Goal: Connect with others: Connect with others

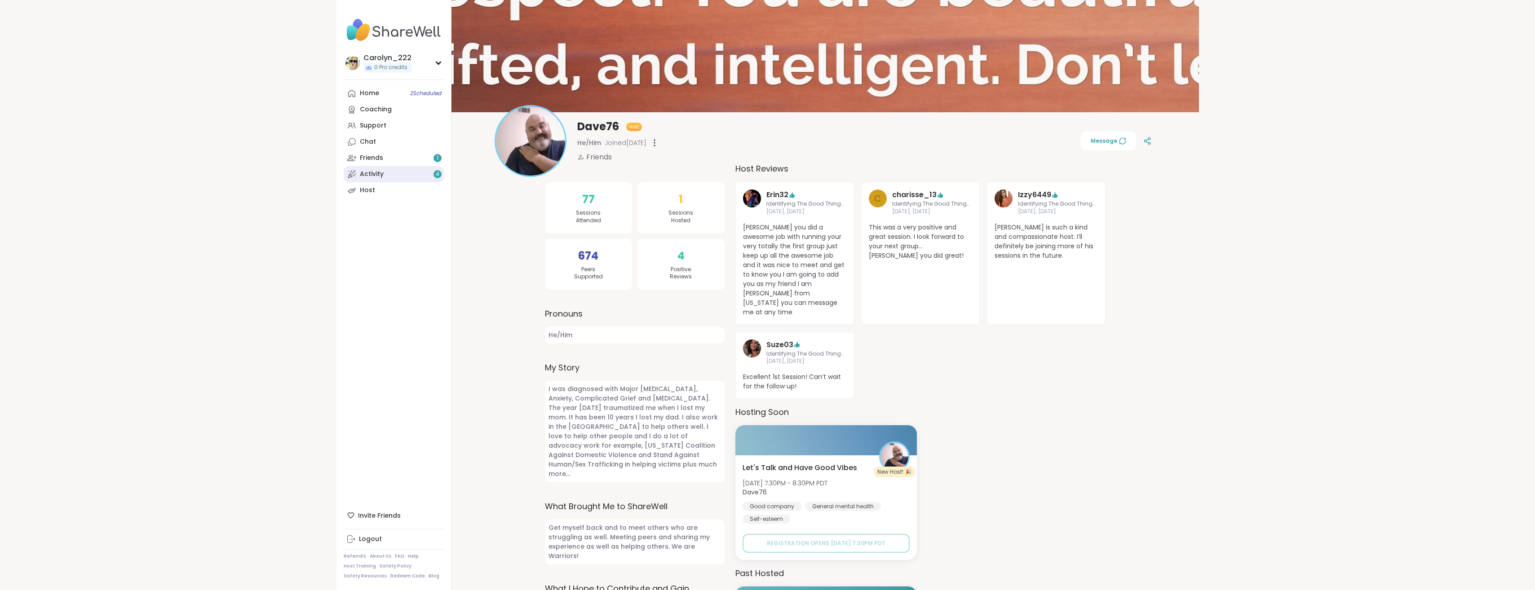
click at [362, 175] on div "Activity 4" at bounding box center [372, 174] width 24 height 9
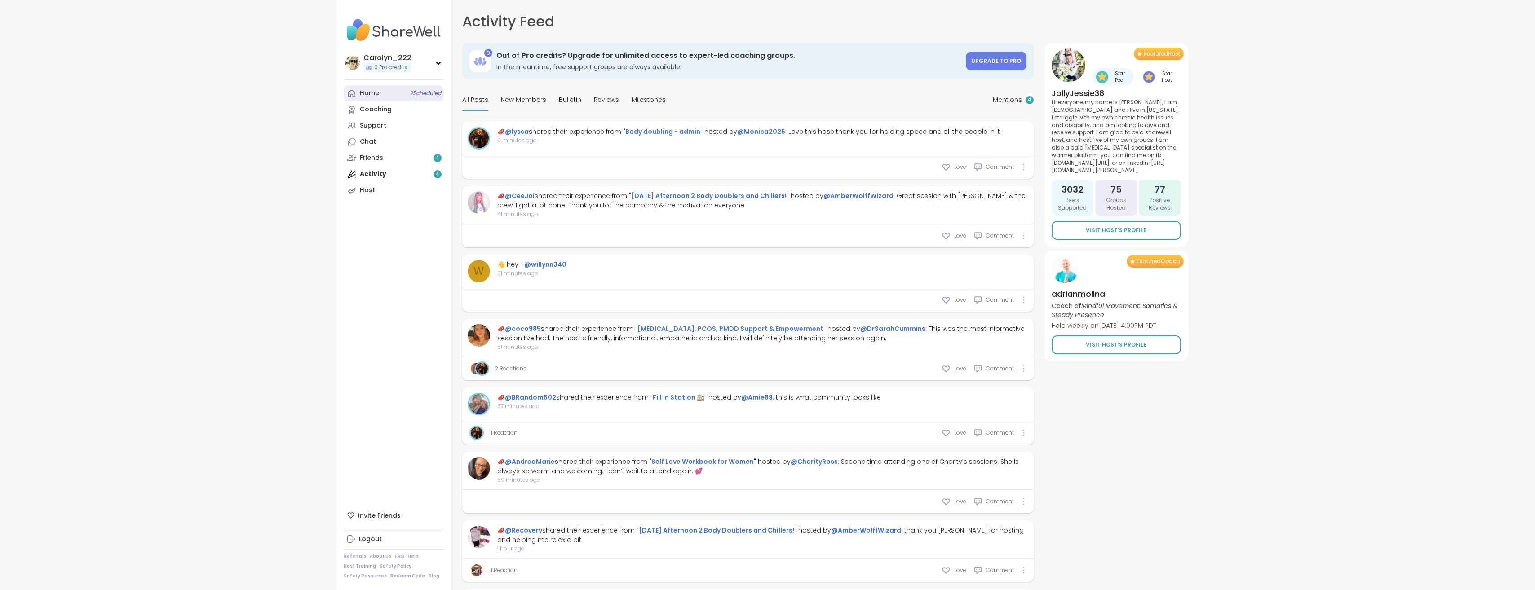
click at [374, 97] on div "Home 2 Scheduled" at bounding box center [369, 93] width 19 height 9
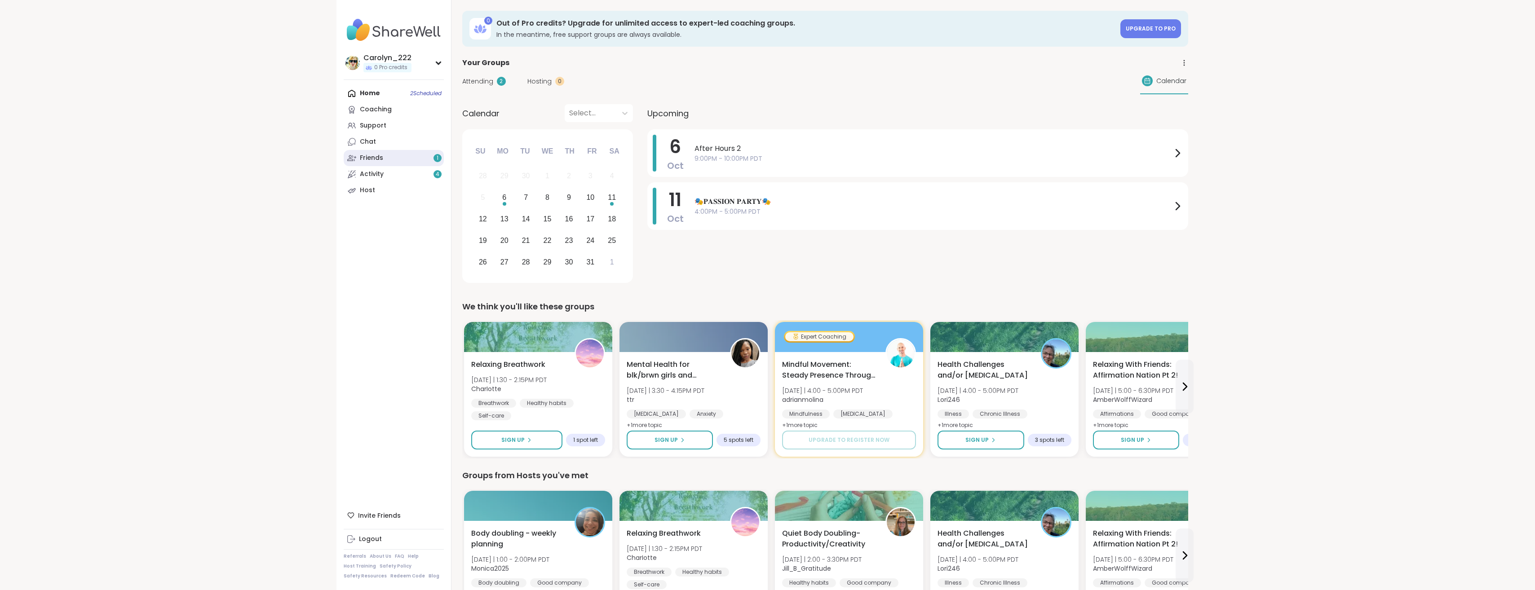
click at [382, 159] on div "Friends 1" at bounding box center [371, 158] width 23 height 9
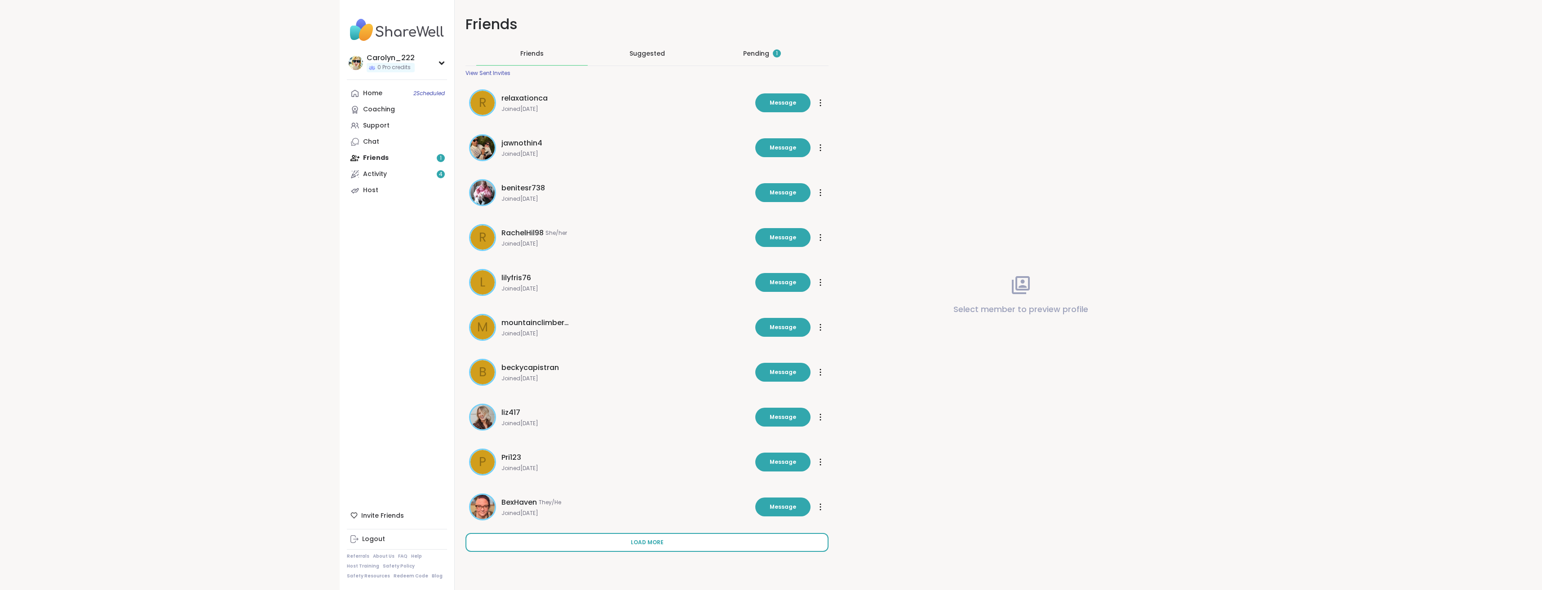
click at [647, 543] on span "Load more" at bounding box center [647, 543] width 33 height 8
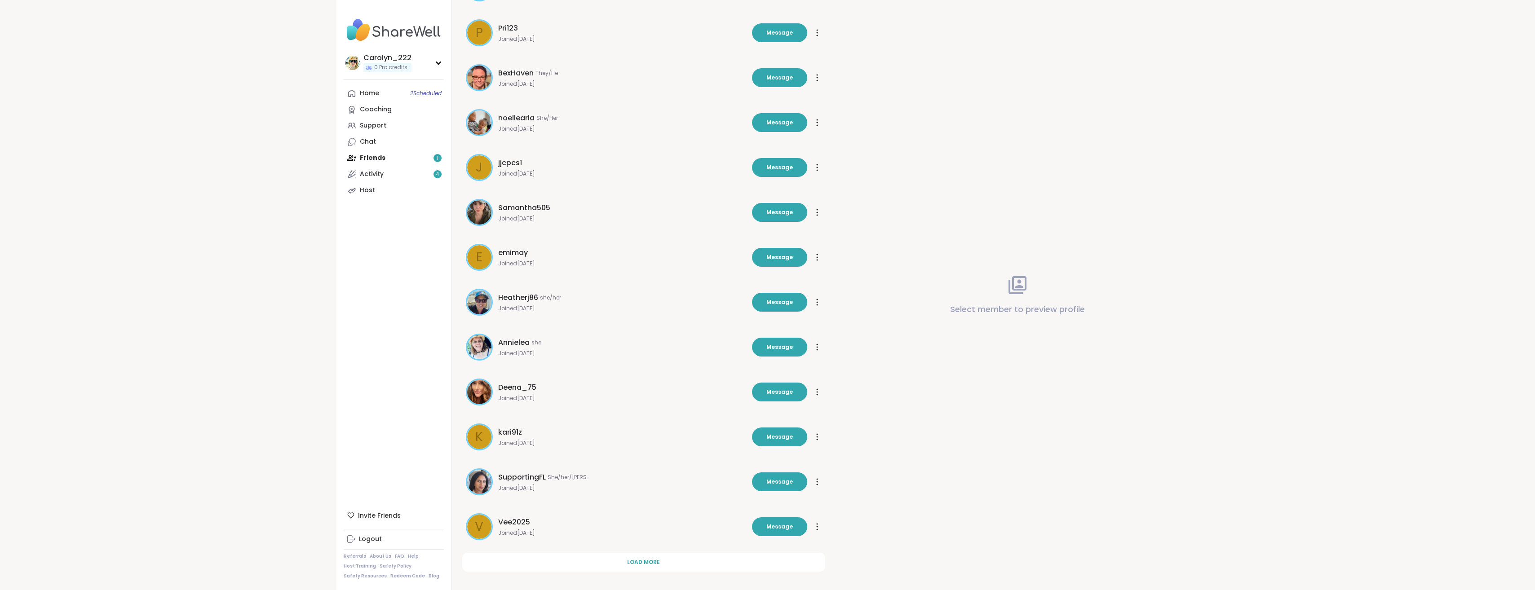
scroll to position [436, 0]
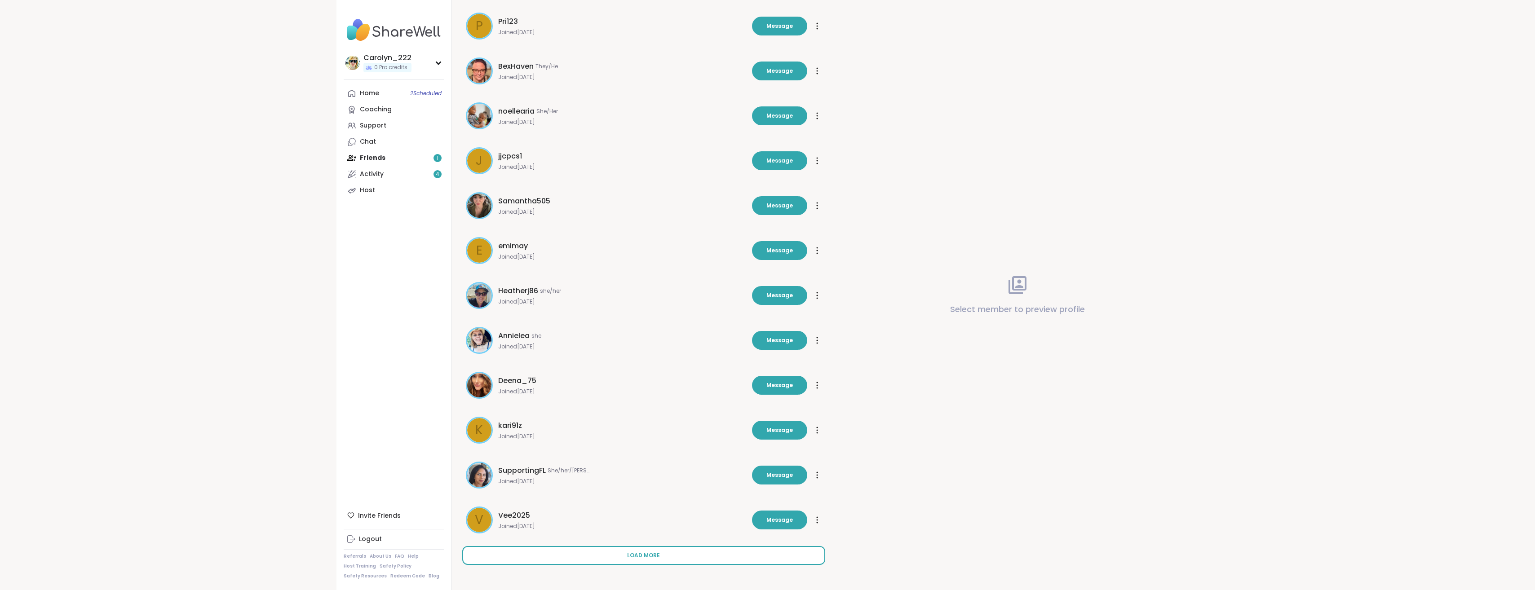
click at [662, 558] on button "Load more" at bounding box center [643, 555] width 363 height 19
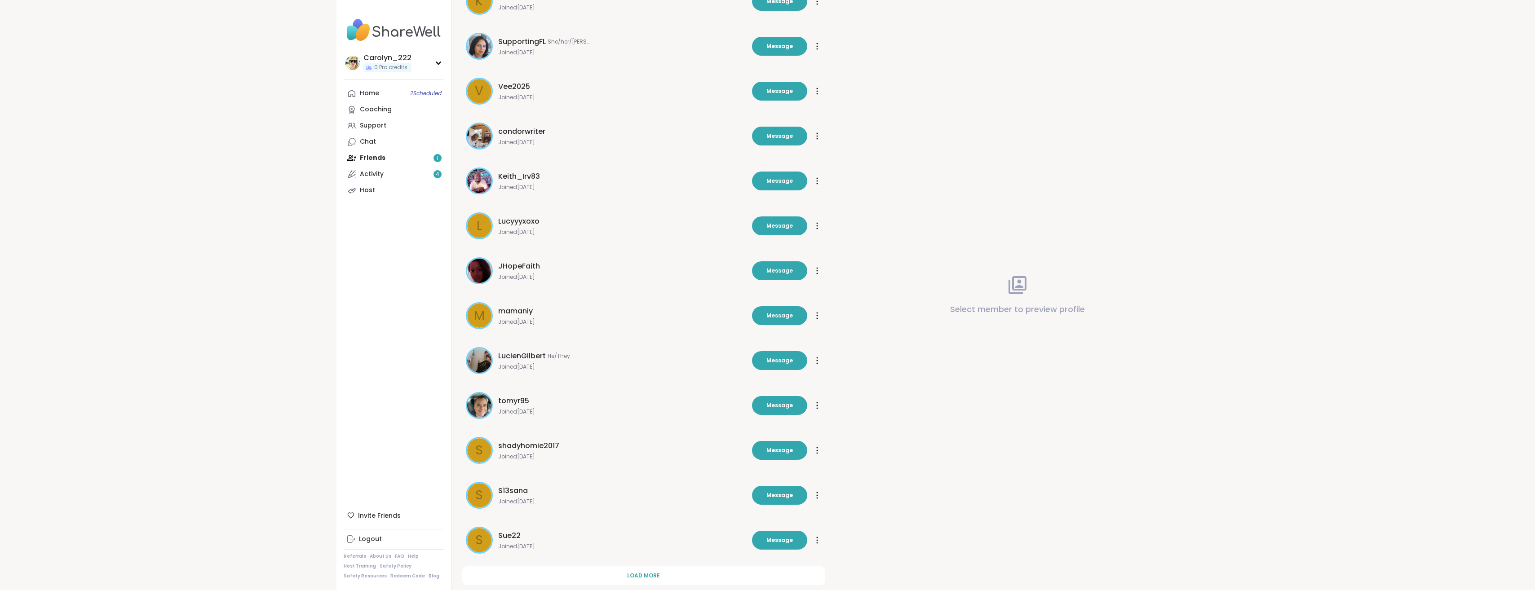
scroll to position [886, 0]
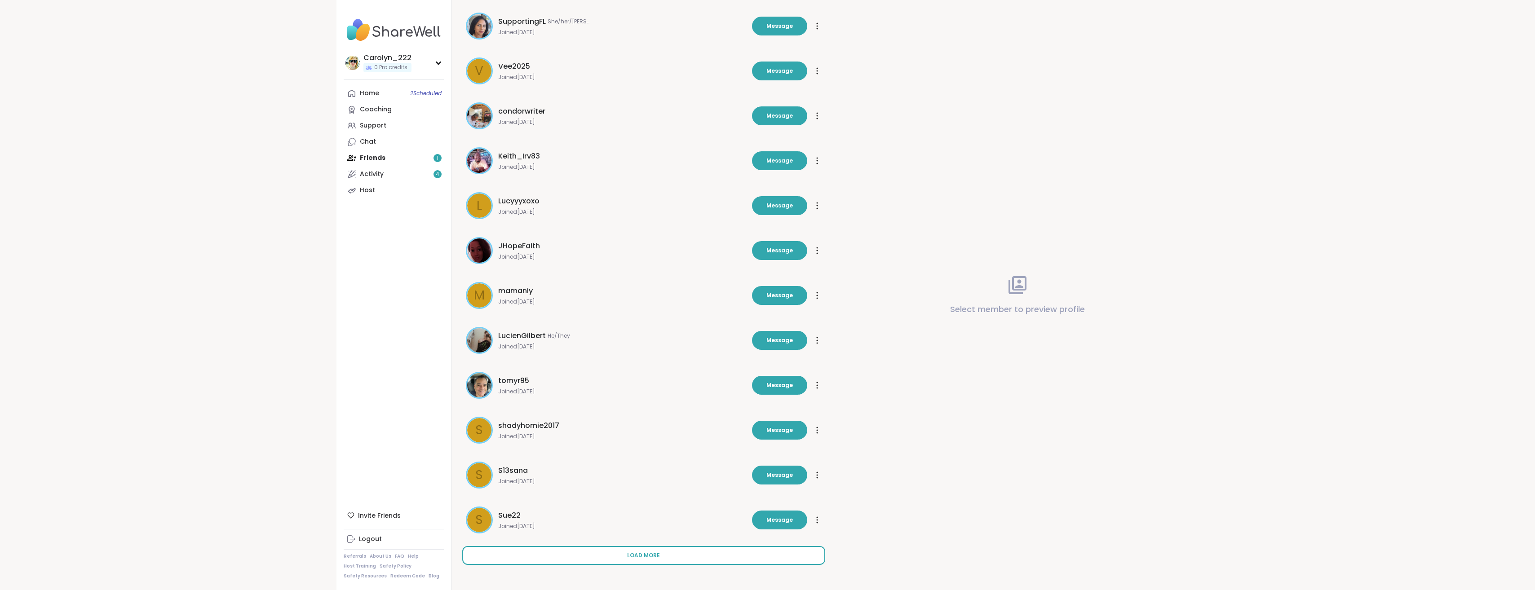
click at [658, 553] on span "Load more" at bounding box center [643, 556] width 33 height 8
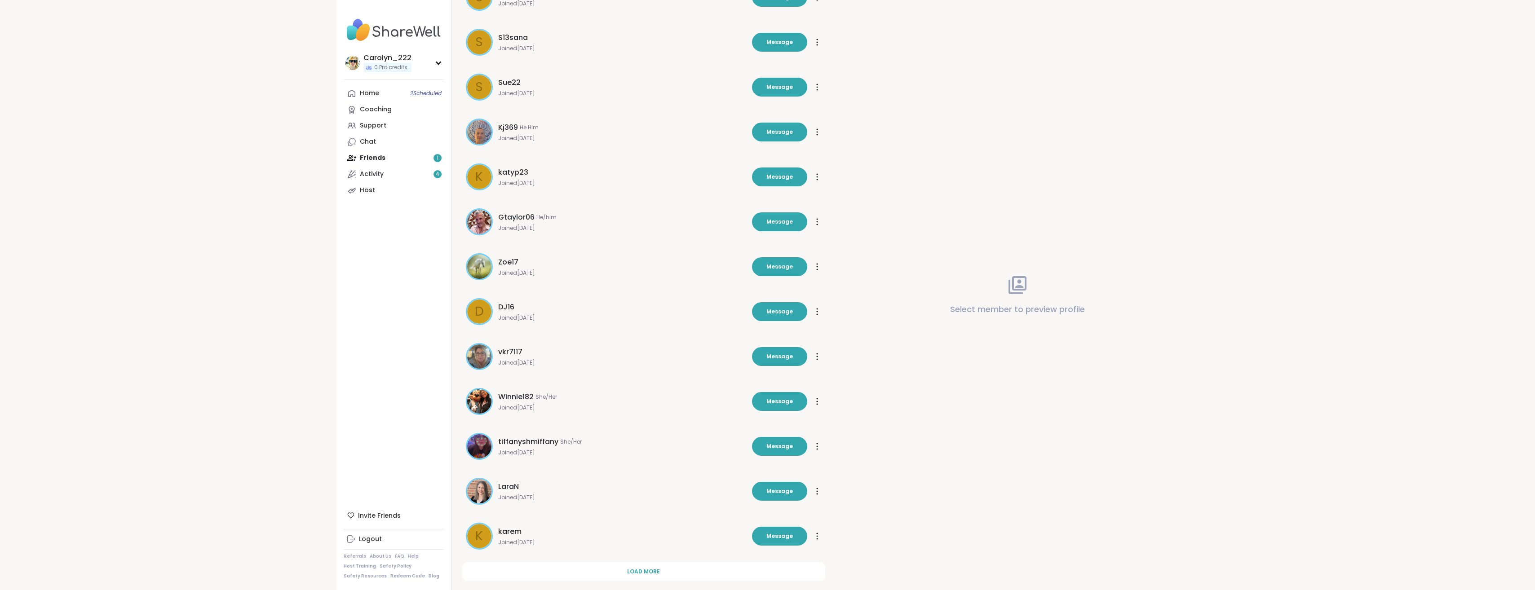
scroll to position [1335, 0]
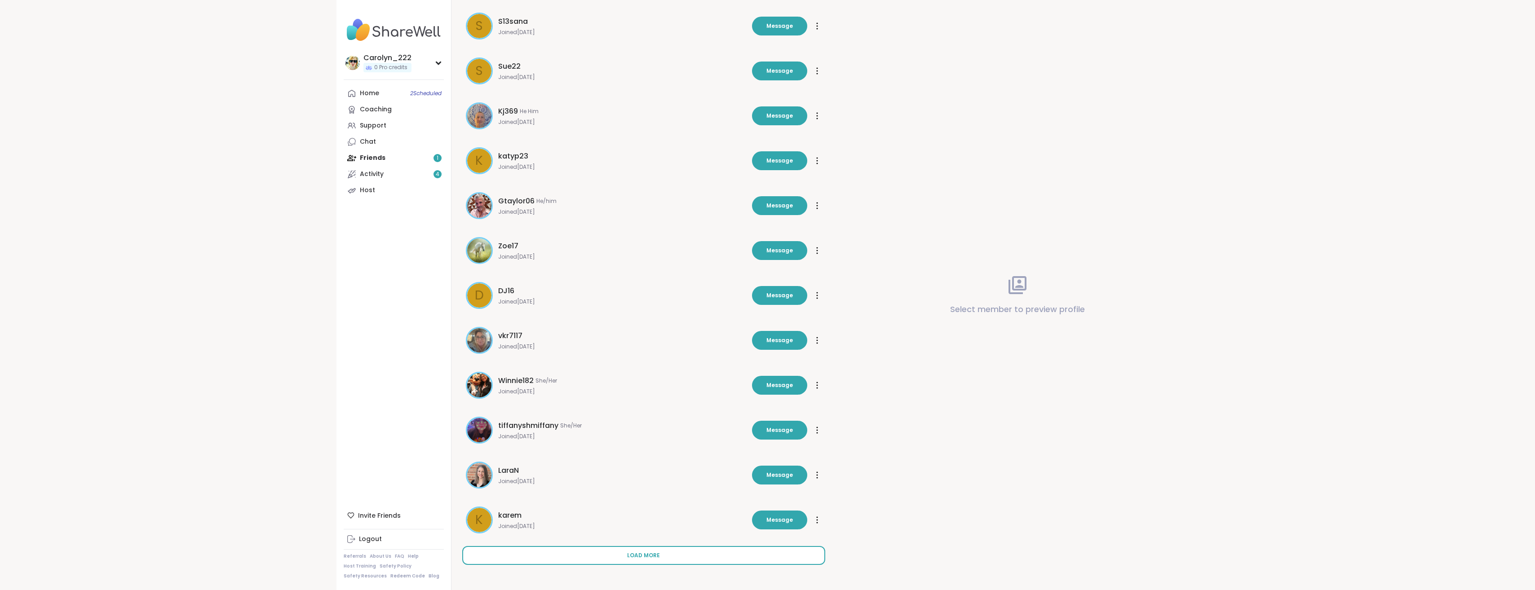
click at [658, 557] on span "Load more" at bounding box center [643, 556] width 33 height 8
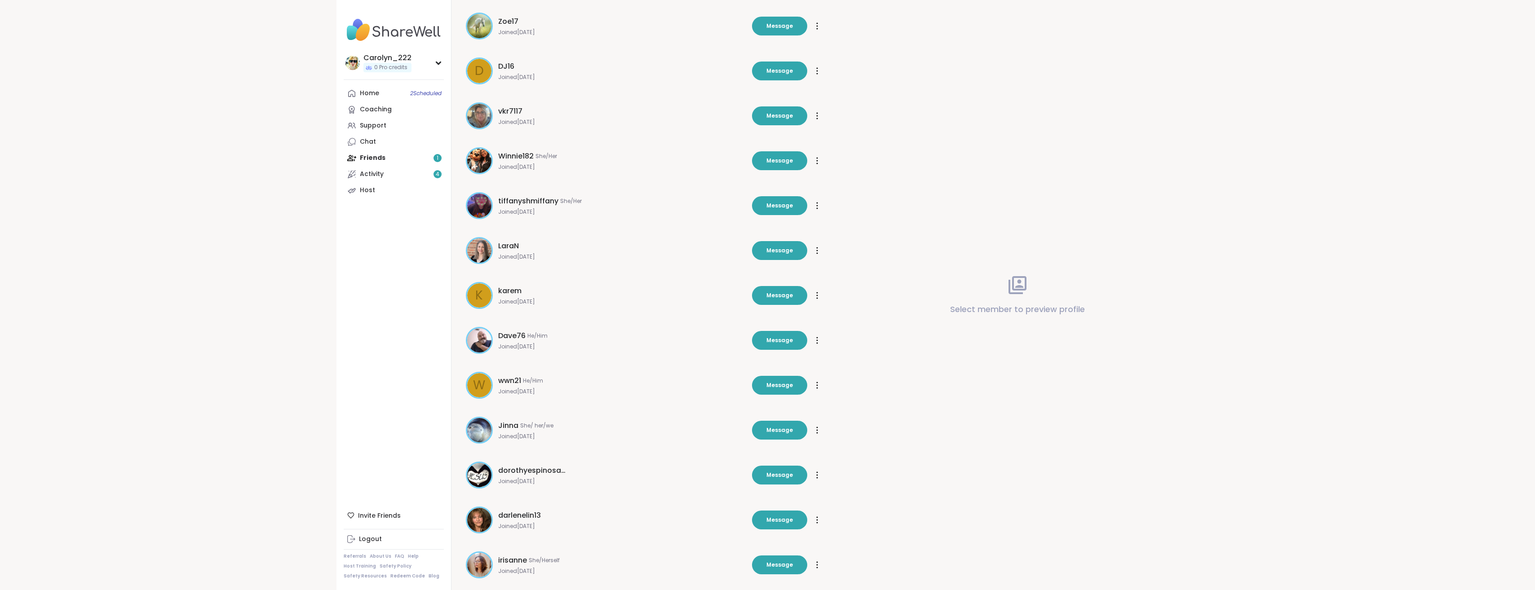
scroll to position [1784, 0]
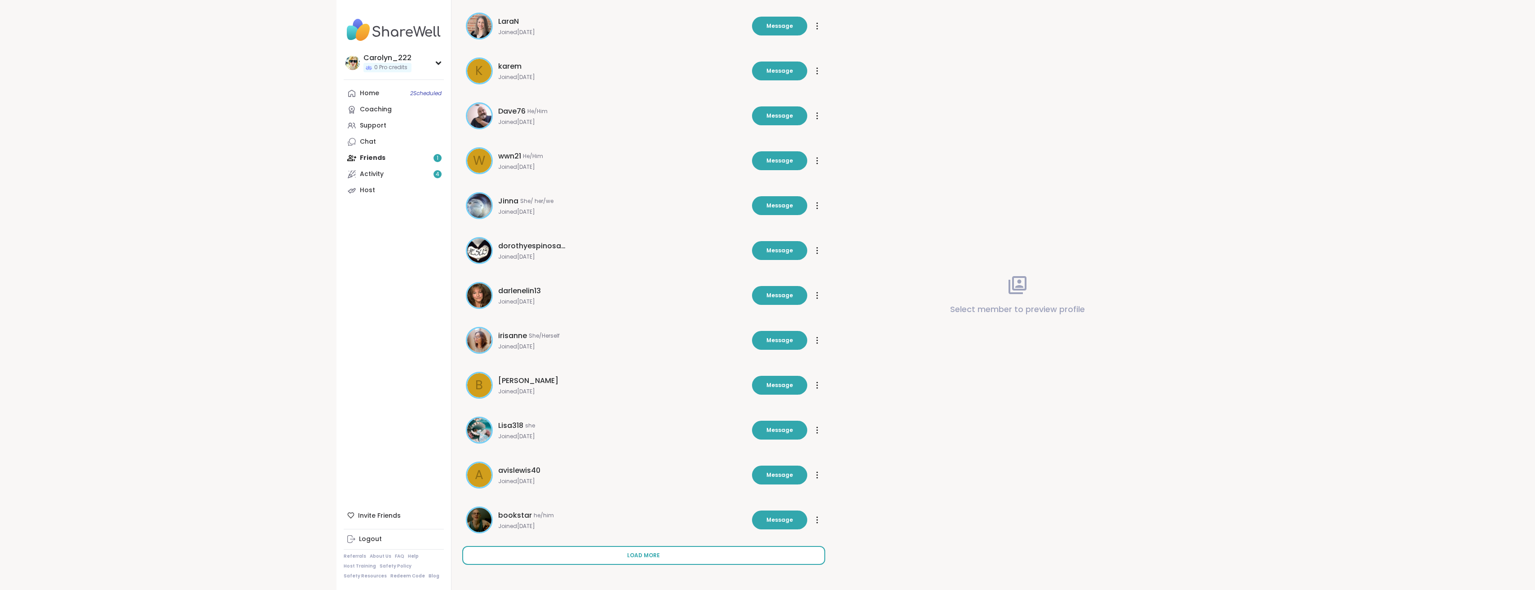
click at [647, 560] on button "Load more" at bounding box center [643, 555] width 363 height 19
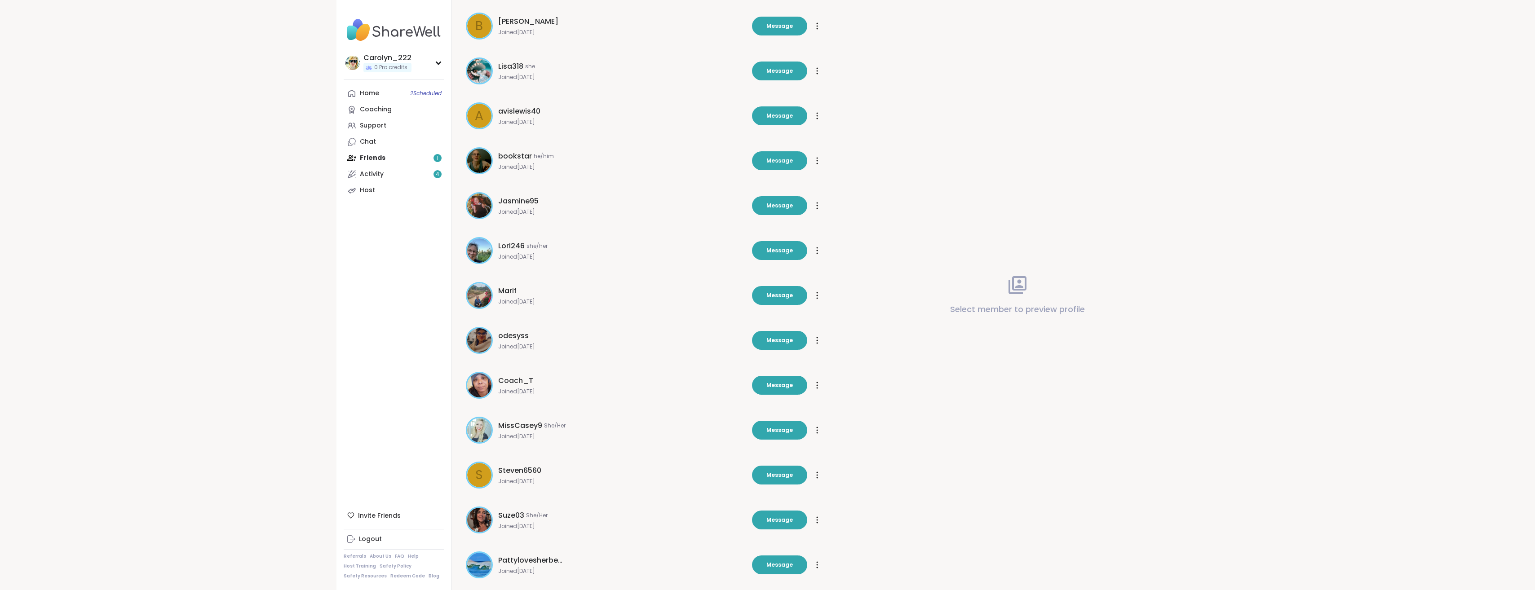
scroll to position [2234, 0]
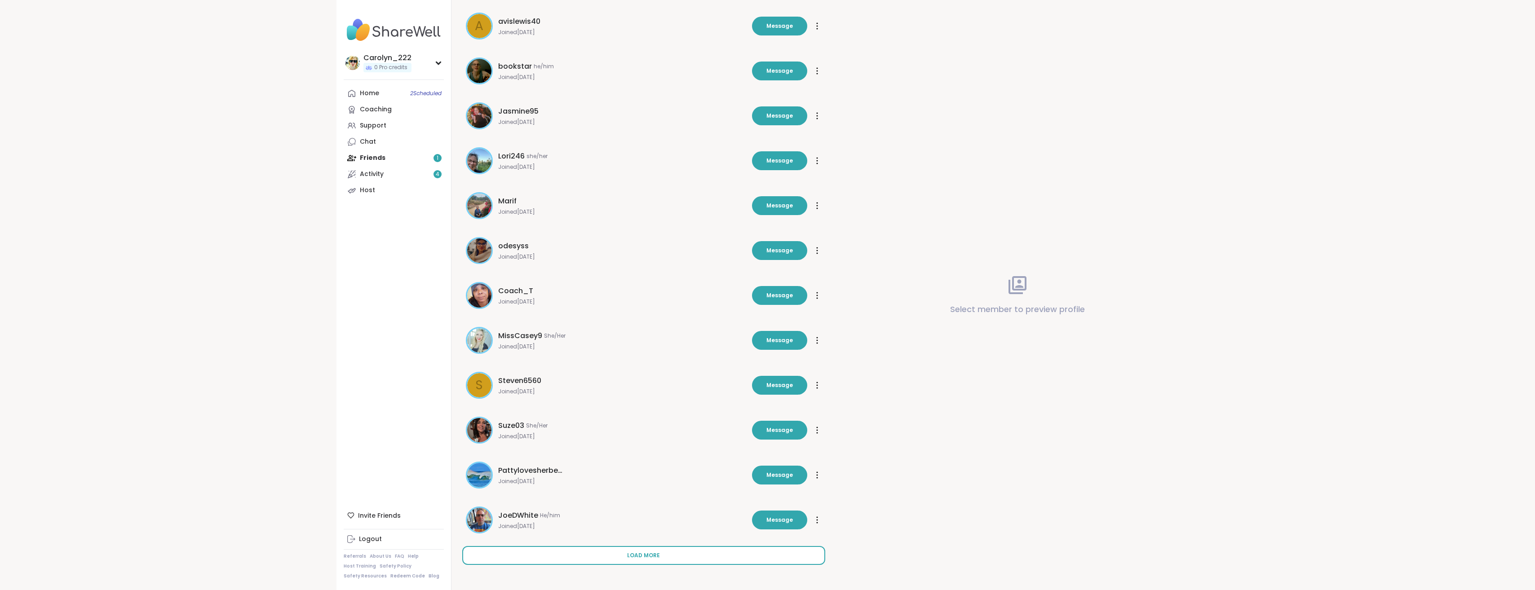
click at [666, 558] on button "Load more" at bounding box center [643, 555] width 363 height 19
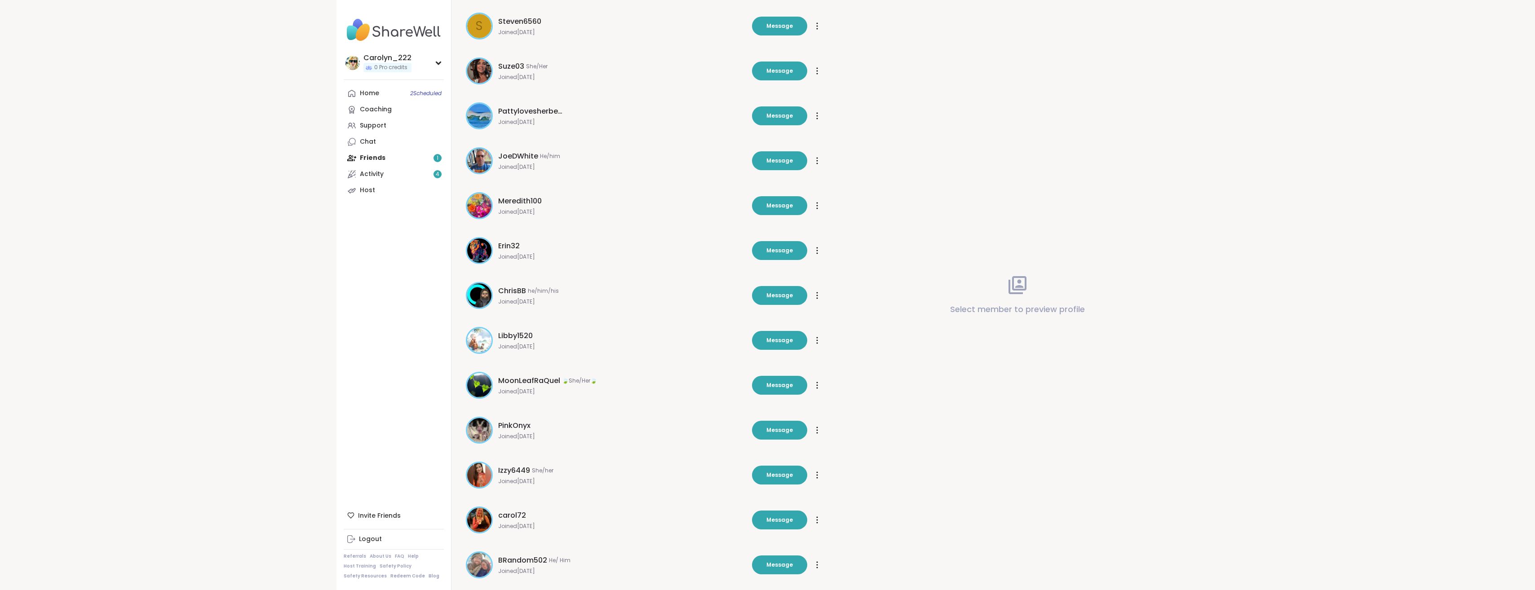
scroll to position [2683, 0]
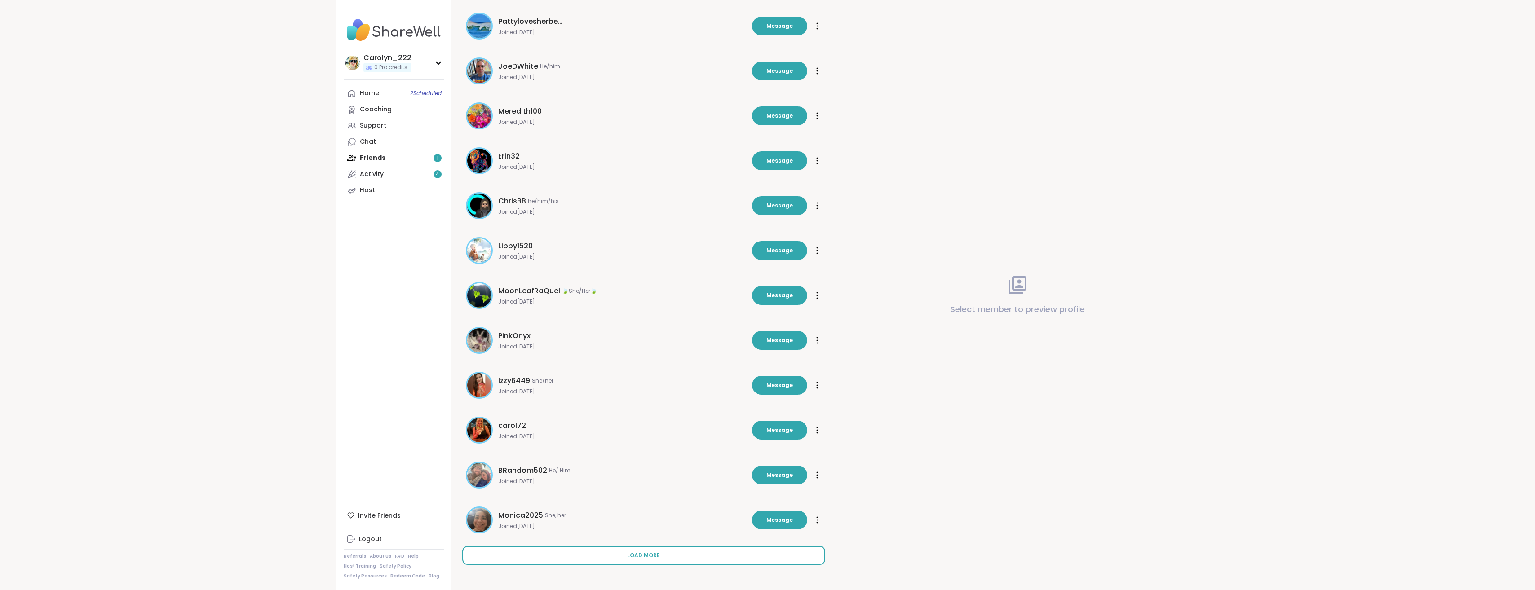
click at [662, 555] on button "Load more" at bounding box center [643, 555] width 363 height 19
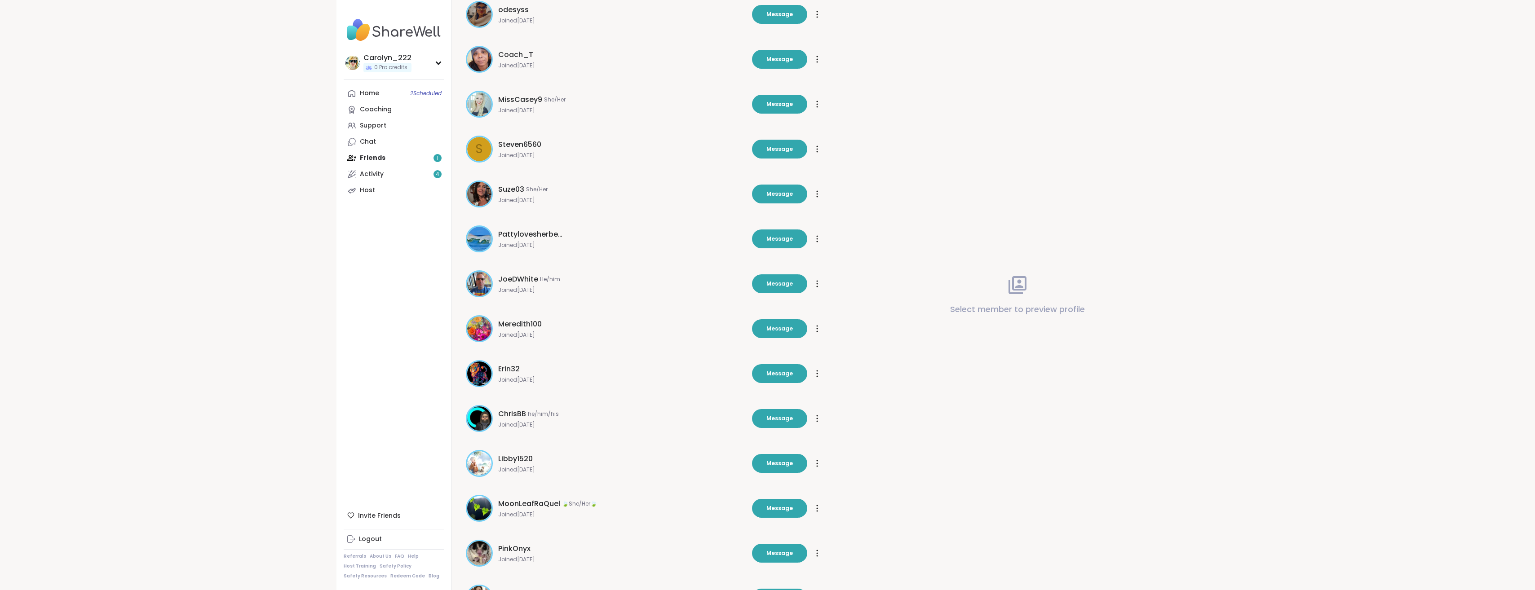
scroll to position [2387, 0]
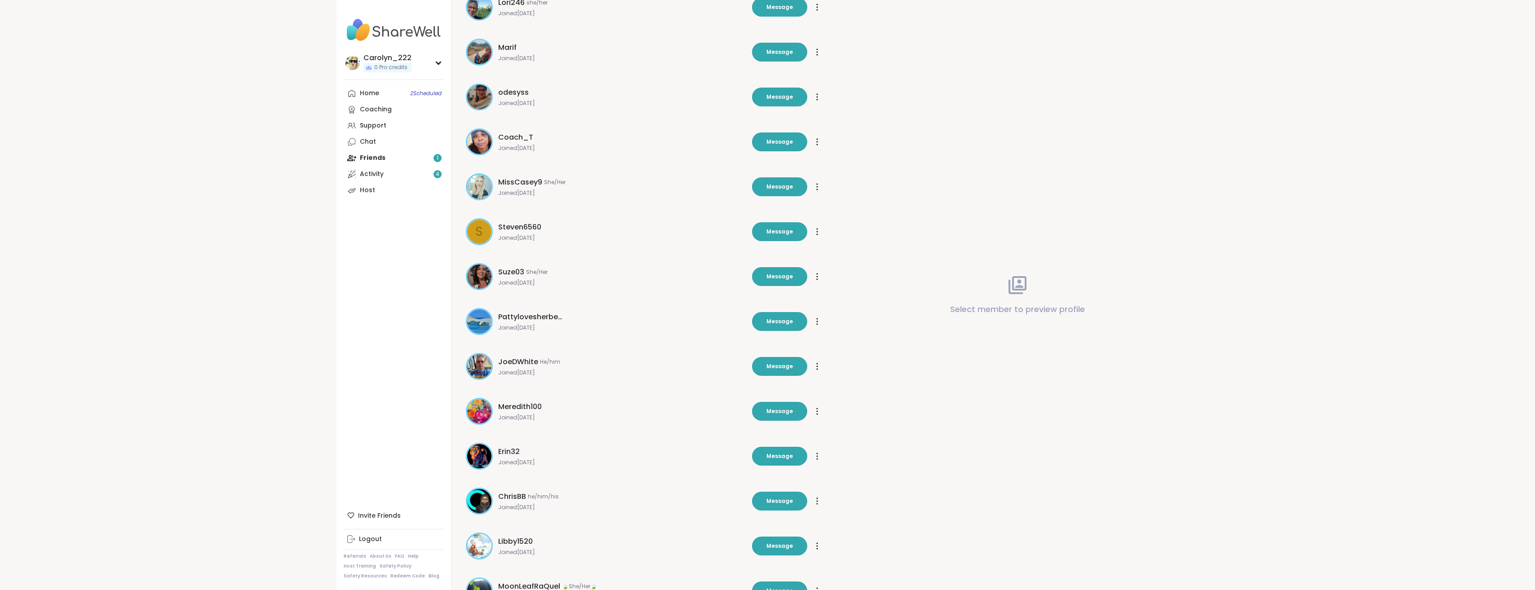
click at [526, 229] on span "Steven6560" at bounding box center [519, 227] width 43 height 11
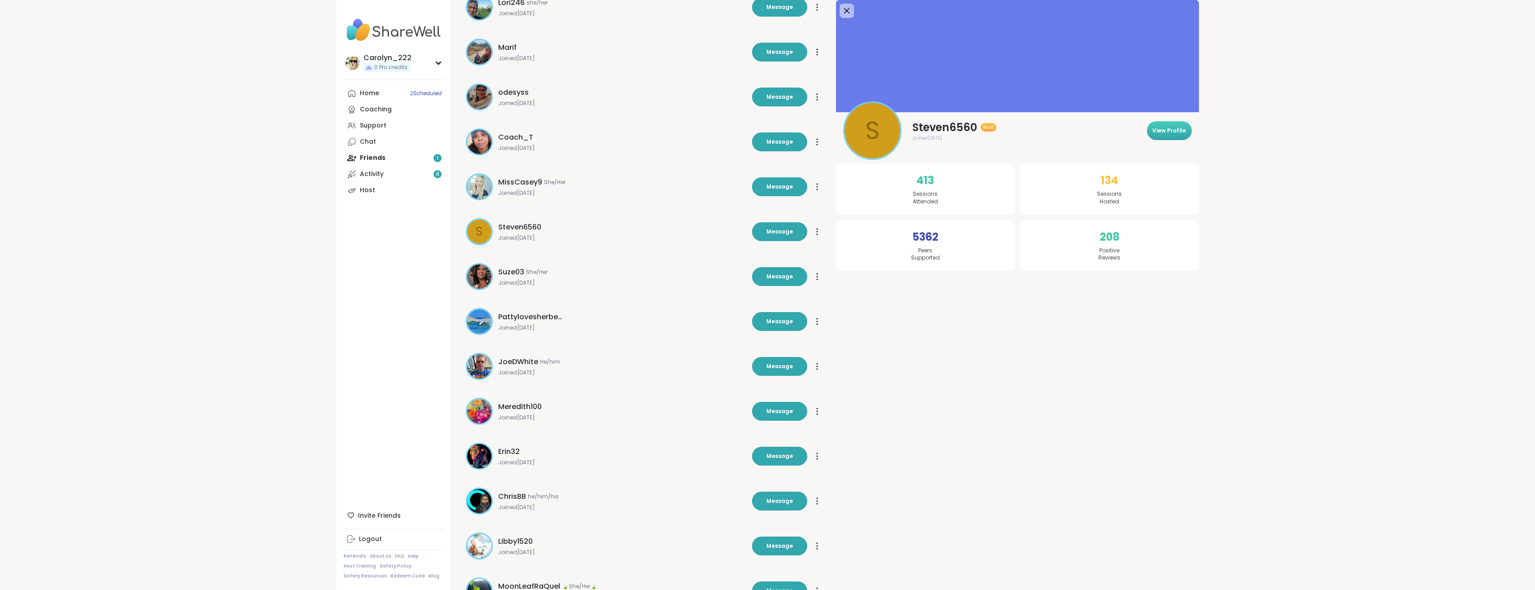
click at [1181, 131] on span "View Profile" at bounding box center [1170, 131] width 34 height 8
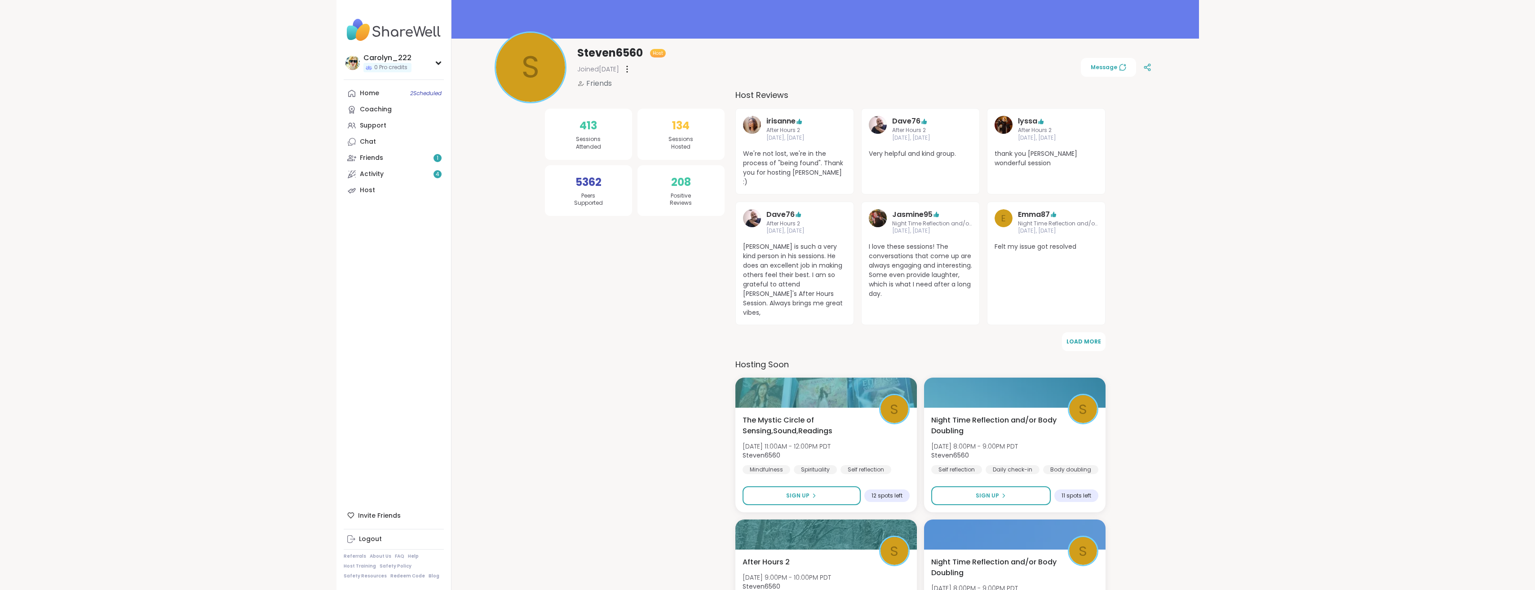
scroll to position [90, 0]
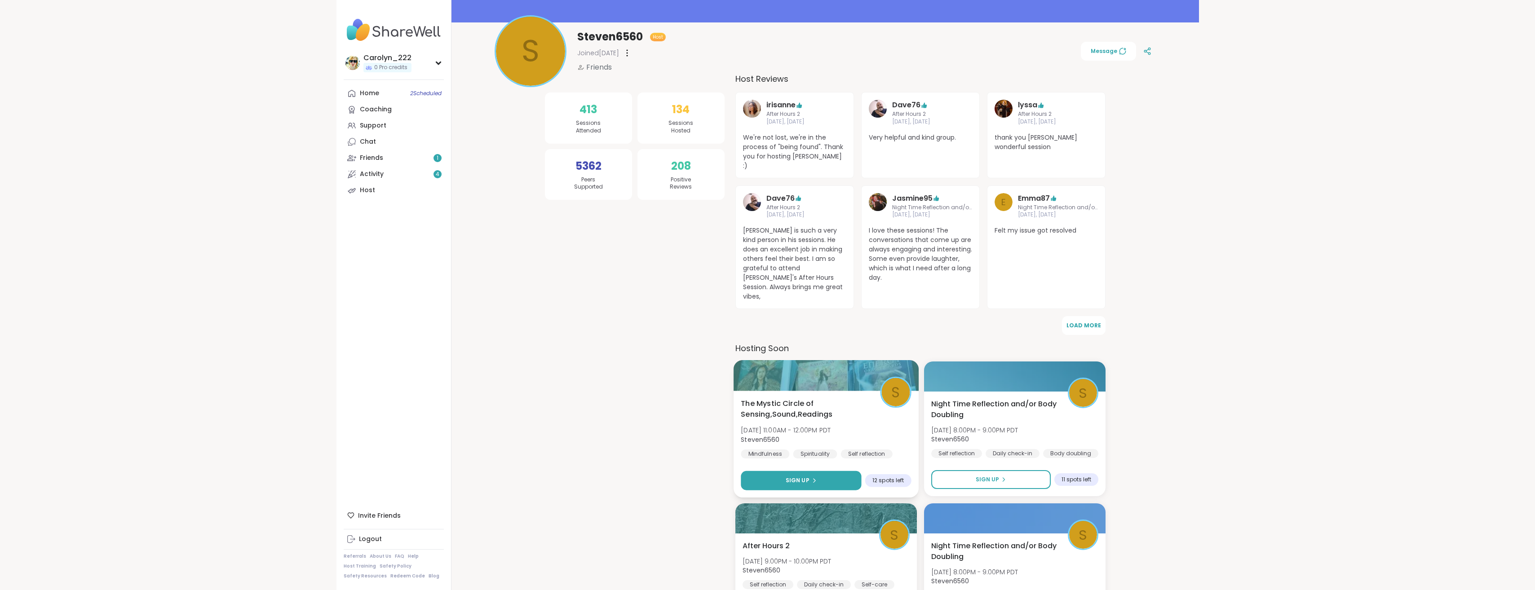
click at [815, 478] on icon at bounding box center [813, 480] width 5 height 5
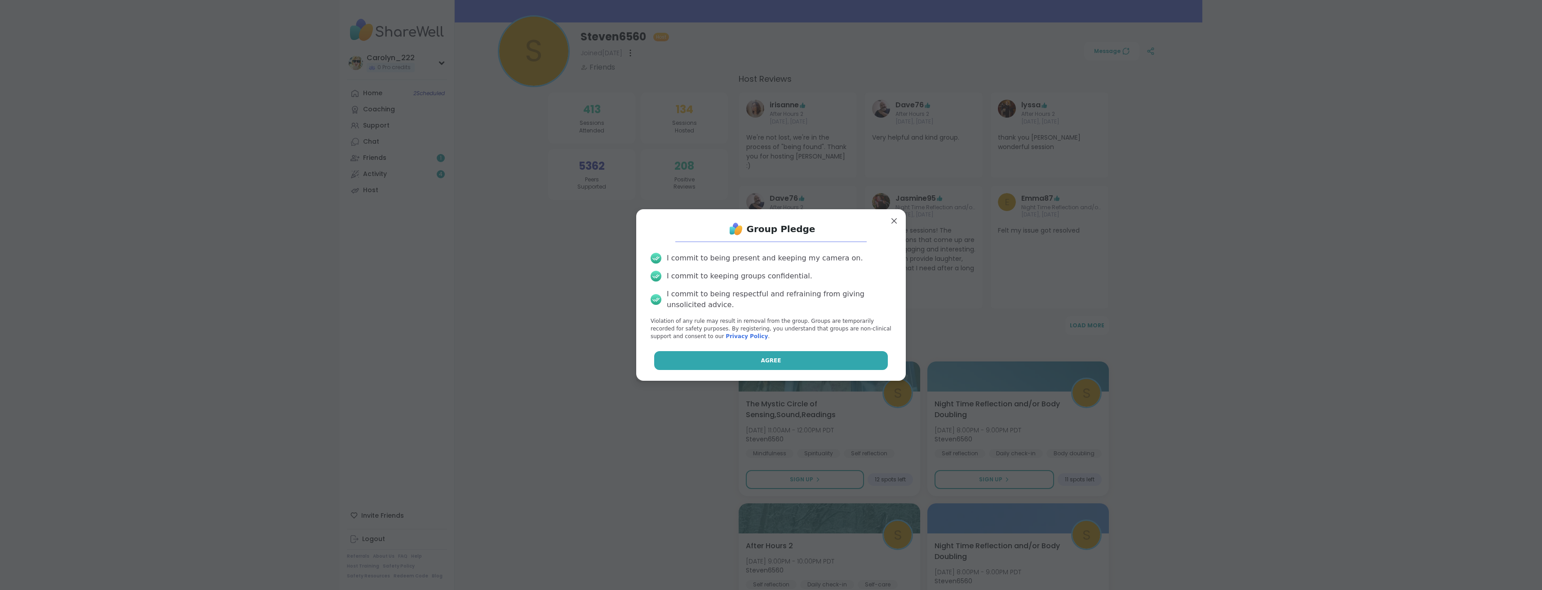
click at [778, 365] on button "Agree" at bounding box center [771, 360] width 234 height 19
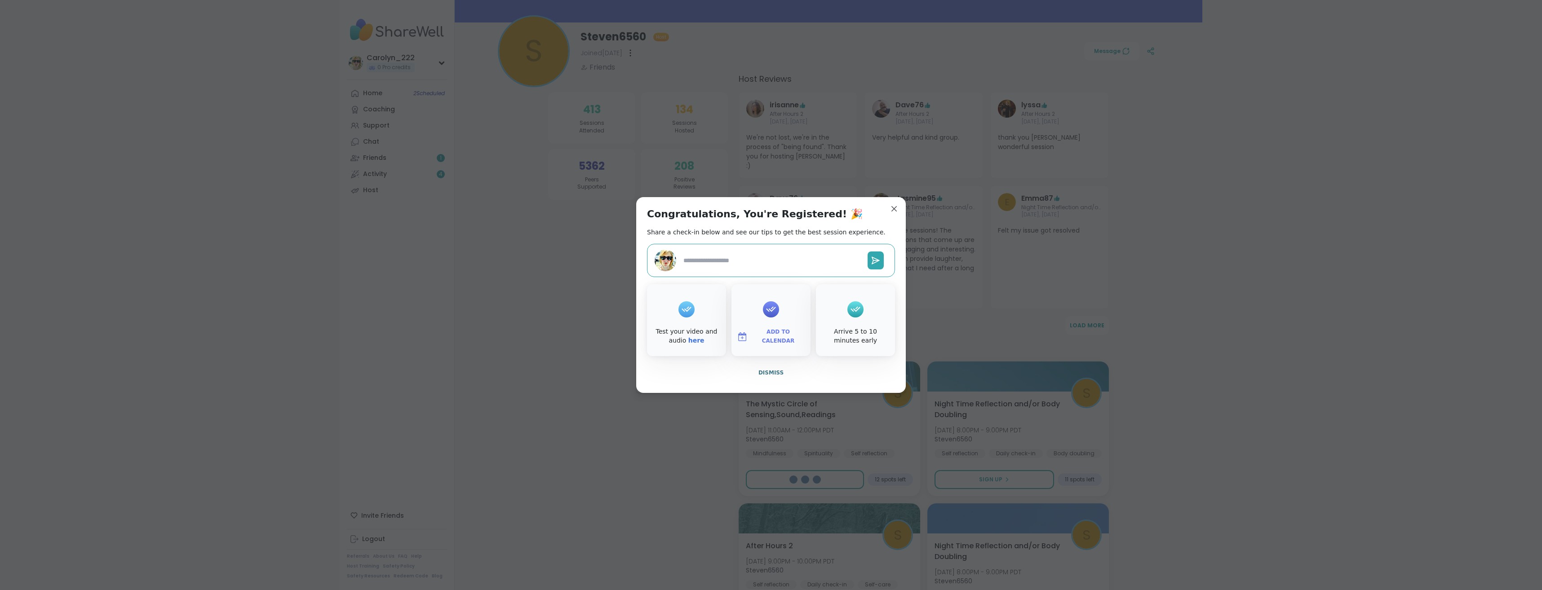
type textarea "*"
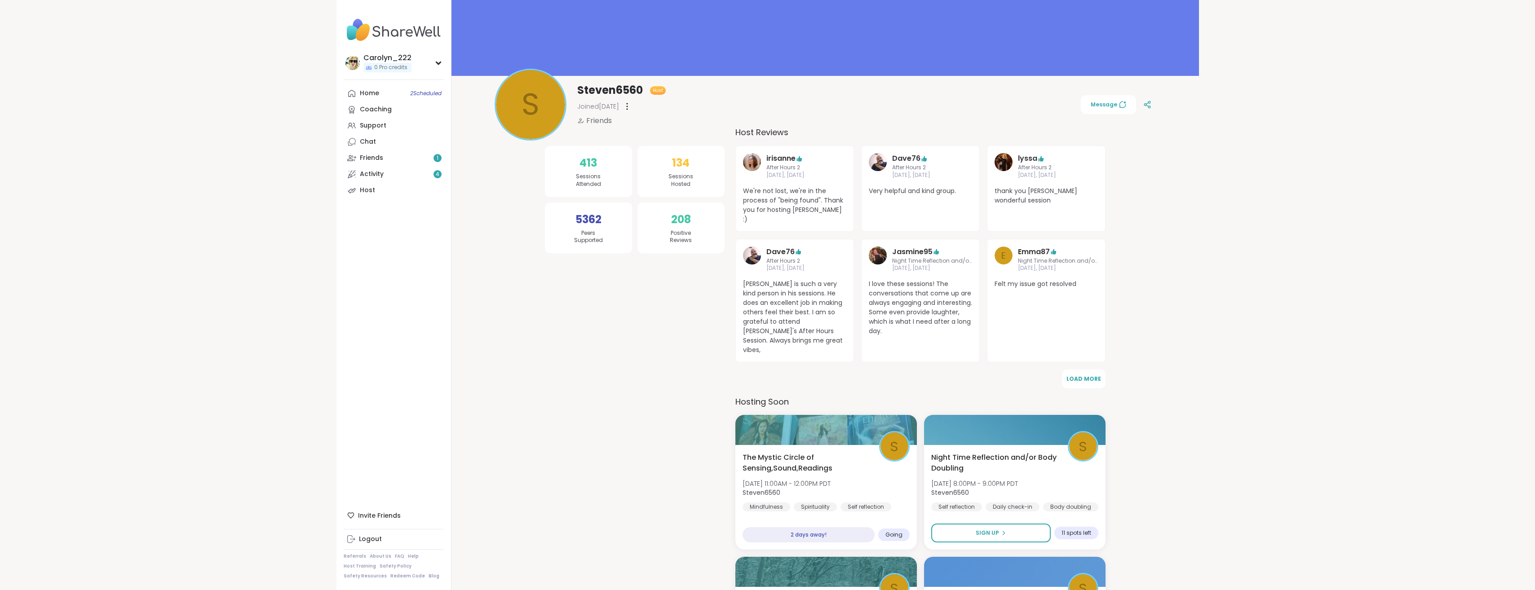
scroll to position [0, 0]
